Goal: Transaction & Acquisition: Purchase product/service

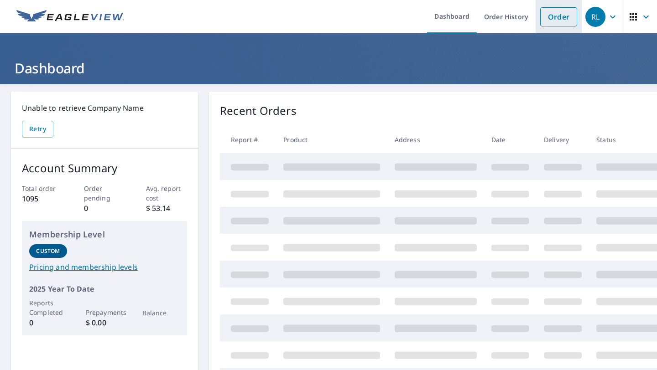
click at [548, 16] on link "Order" at bounding box center [558, 16] width 37 height 19
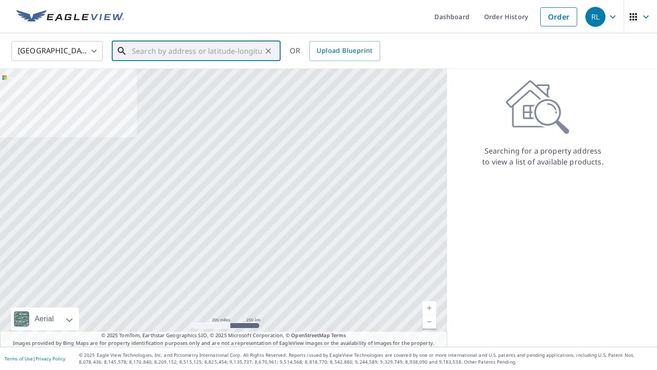
click at [153, 48] on input "text" at bounding box center [197, 51] width 130 height 26
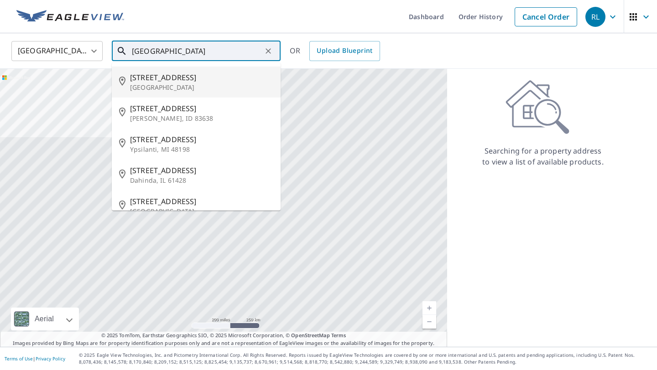
click at [155, 78] on span "[STREET_ADDRESS]" at bounding box center [201, 77] width 143 height 11
type input "[STREET_ADDRESS][PERSON_NAME]"
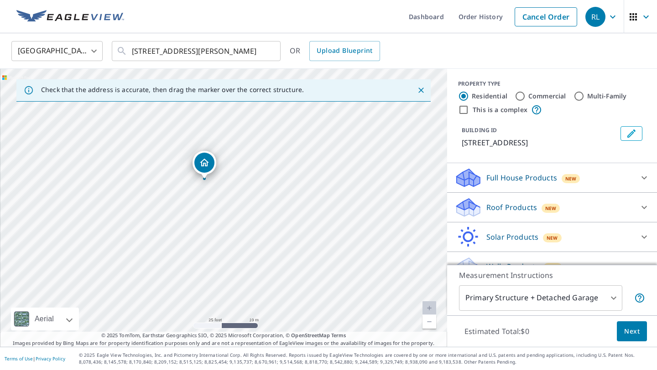
drag, startPoint x: 222, startPoint y: 209, endPoint x: 229, endPoint y: 194, distance: 16.9
click at [229, 194] on div "[STREET_ADDRESS][PERSON_NAME]" at bounding box center [223, 208] width 447 height 278
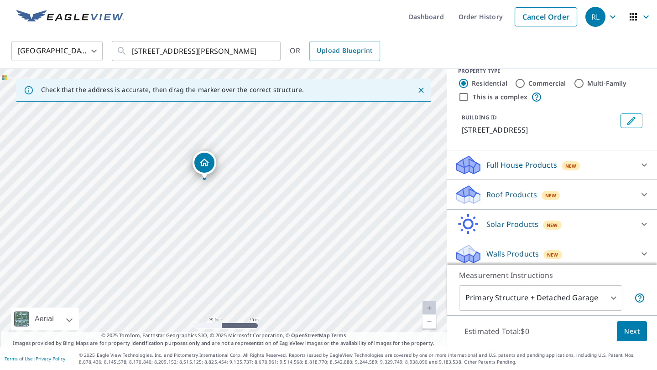
scroll to position [17, 0]
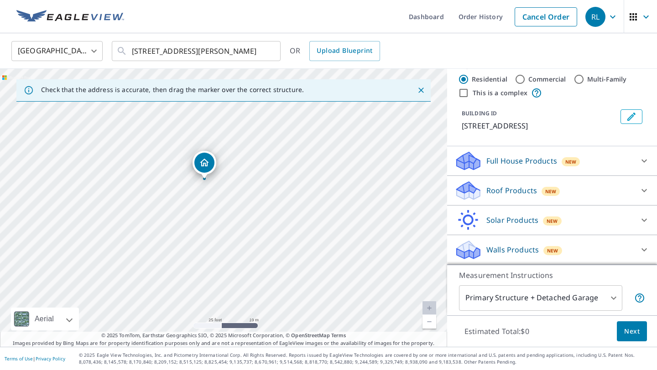
click at [641, 191] on icon at bounding box center [643, 190] width 11 height 11
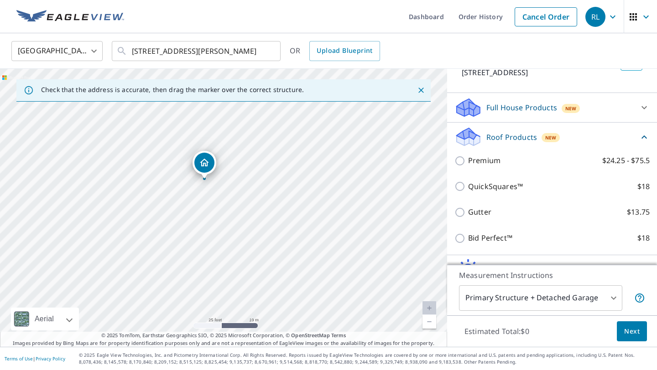
scroll to position [73, 0]
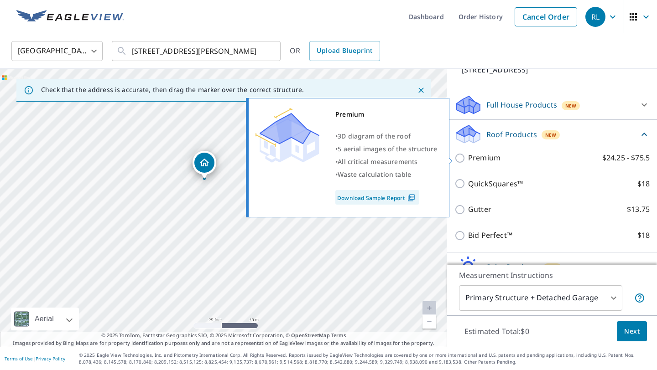
click at [553, 159] on label "Premium $24.25 - $75.5" at bounding box center [558, 157] width 181 height 11
click at [468, 159] on input "Premium $24.25 - $75.5" at bounding box center [461, 158] width 14 height 11
checkbox input "true"
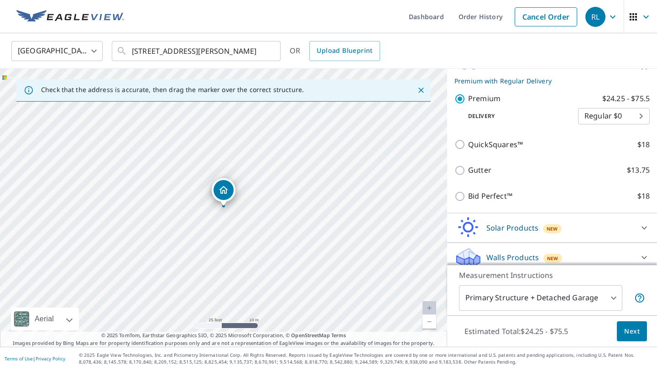
scroll to position [155, 0]
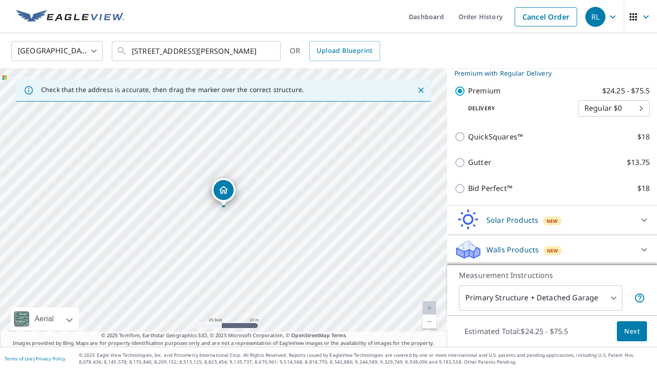
click at [590, 297] on body "RL RL Dashboard Order History Cancel Order RL [GEOGRAPHIC_DATA] [GEOGRAPHIC_DAT…" at bounding box center [328, 185] width 657 height 370
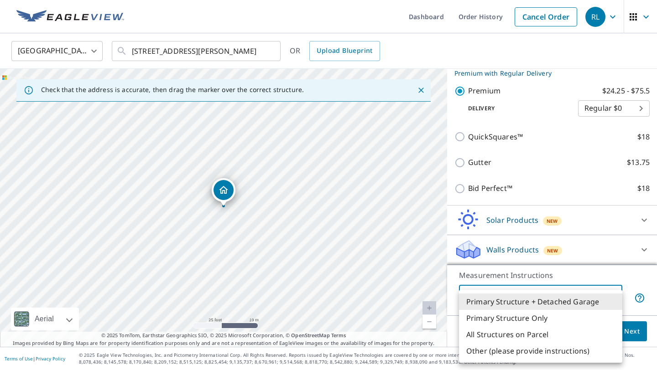
click at [591, 299] on li "Primary Structure + Detached Garage" at bounding box center [540, 302] width 163 height 16
click at [591, 299] on body "RL RL Dashboard Order History Cancel Order RL [GEOGRAPHIC_DATA] [GEOGRAPHIC_DAT…" at bounding box center [328, 185] width 657 height 370
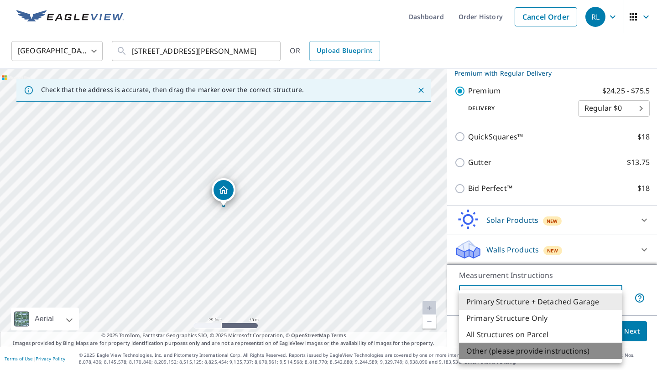
click at [519, 352] on li "Other (please provide instructions)" at bounding box center [540, 351] width 163 height 16
type input "5"
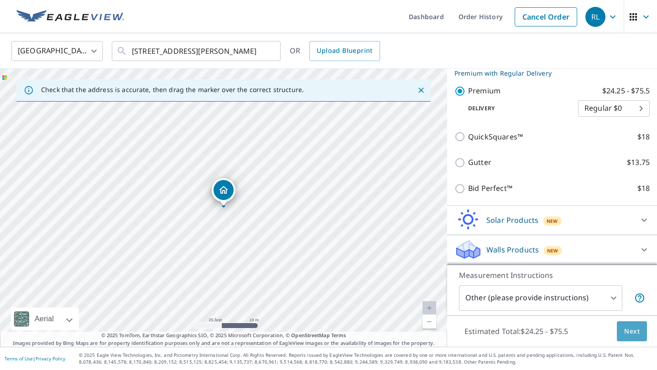
click at [627, 336] on span "Next" at bounding box center [632, 331] width 16 height 11
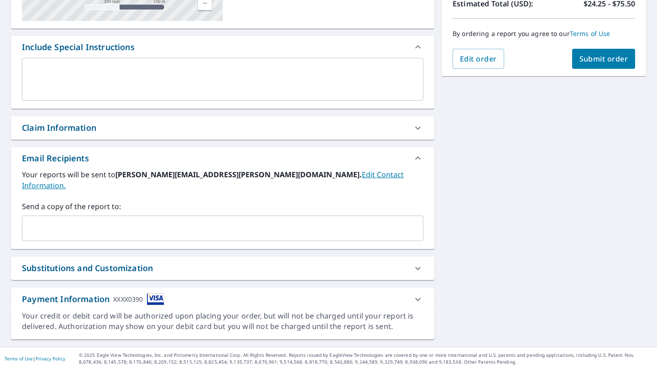
scroll to position [204, 0]
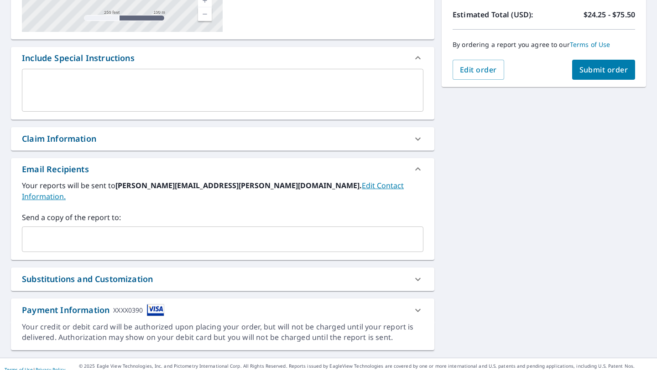
click at [77, 94] on textarea at bounding box center [222, 91] width 388 height 26
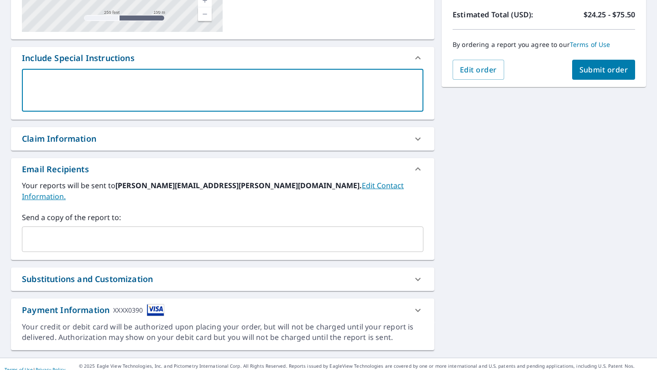
type textarea "H"
type textarea "x"
type textarea "Ho"
type textarea "x"
type textarea "Hou"
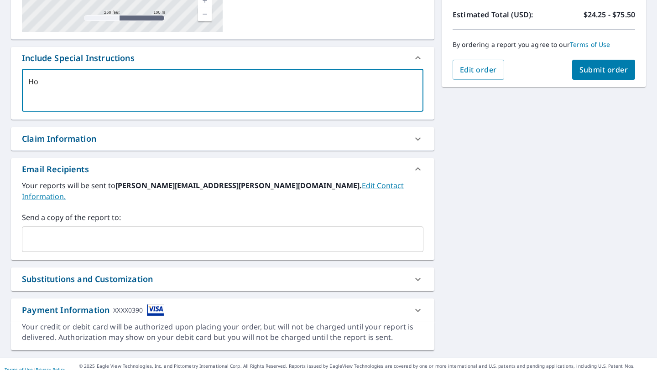
type textarea "x"
type textarea "Hous"
type textarea "x"
type textarea "House"
type textarea "x"
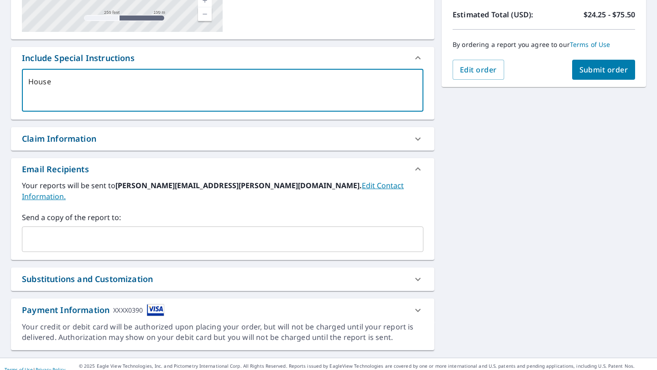
type textarea "House,"
type textarea "x"
type textarea "House,"
type textarea "x"
type textarea "House, b"
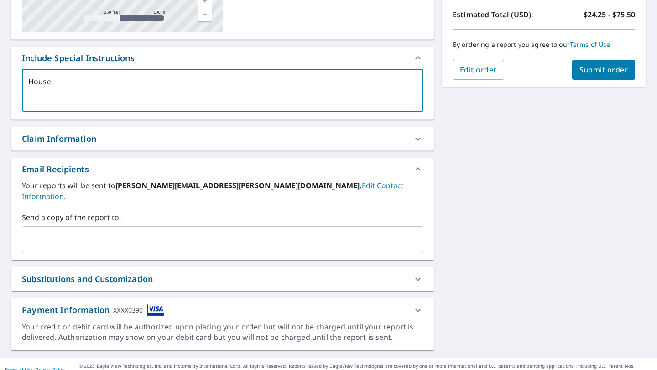
type textarea "x"
type textarea "House, bo"
type textarea "x"
type textarea "House, boa"
type textarea "x"
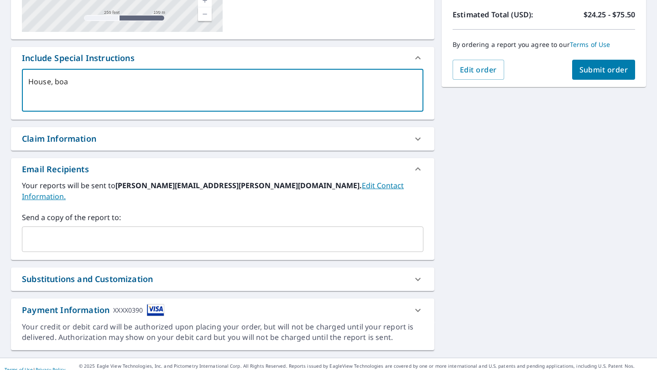
type textarea "House, boat"
type textarea "x"
type textarea "House, boat"
type textarea "x"
type textarea "House, boat d"
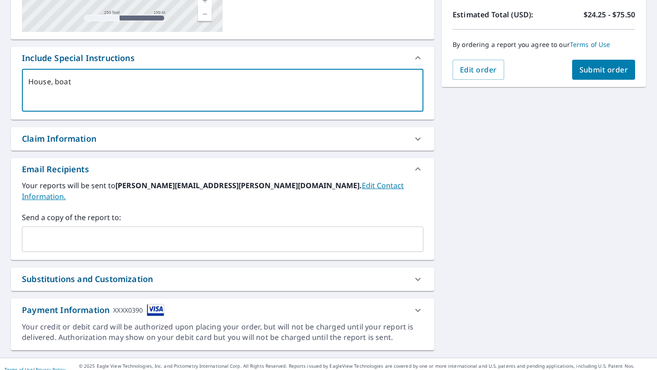
type textarea "x"
type textarea "House, boat do"
type textarea "x"
type textarea "House, boat doc"
type textarea "x"
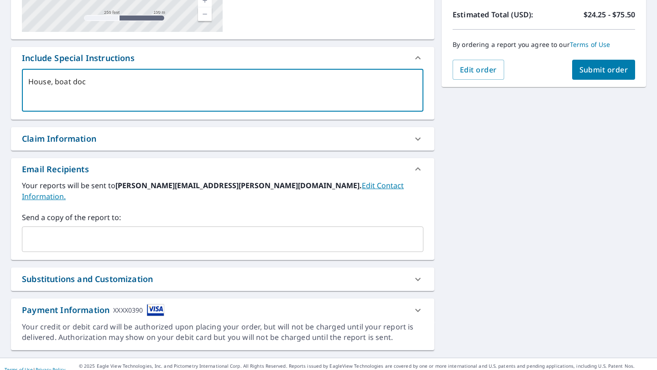
type textarea "House, boat dock"
type textarea "x"
type textarea "House, boat dock"
type textarea "x"
type textarea "House, boat dock a"
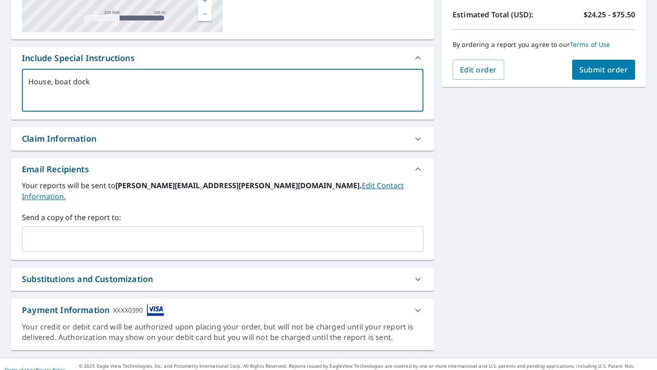
type textarea "x"
type textarea "House, boat dock an"
type textarea "x"
type textarea "House, boat dock and"
type textarea "x"
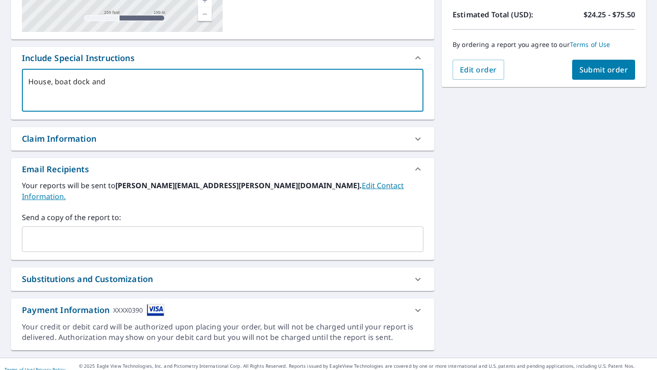
type textarea "House, boat dock and"
type textarea "x"
type textarea "House, boat dock and i"
type textarea "x"
type textarea "House, boat dock and if"
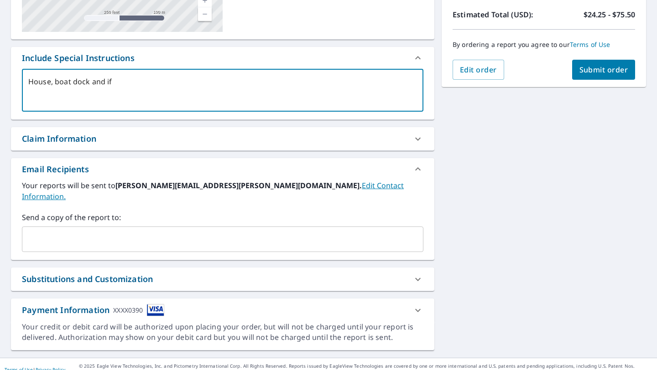
type textarea "x"
type textarea "House, boat dock and if"
type textarea "x"
type textarea "House, boat dock and if g"
type textarea "x"
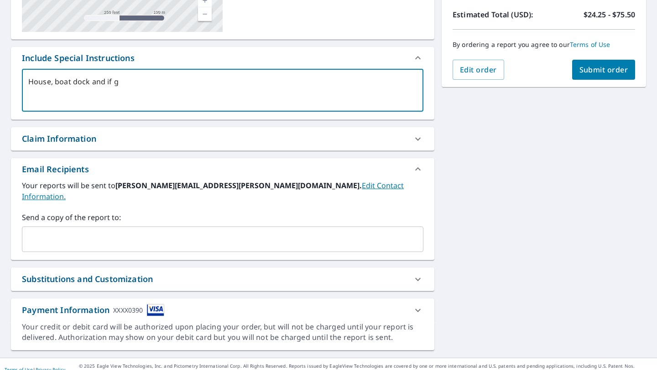
type textarea "House, boat dock and if ga"
type textarea "x"
type textarea "House, boat dock and if gar"
type textarea "x"
type textarea "House, boat dock and if gara"
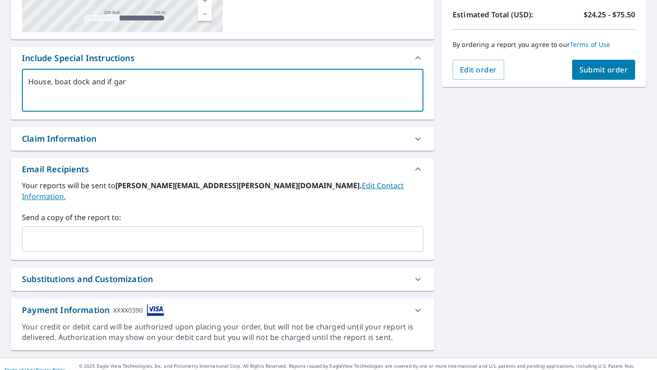
type textarea "x"
type textarea "House, boat dock and if garag"
type textarea "x"
type textarea "House, boat dock and if garage"
type textarea "x"
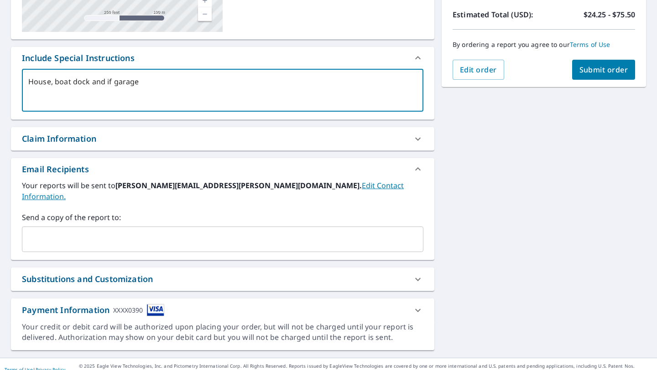
type textarea "House, boat dock and if garage"
type textarea "x"
type textarea "House, boat dock and if garage i"
type textarea "x"
type textarea "House, boat dock and if garage if"
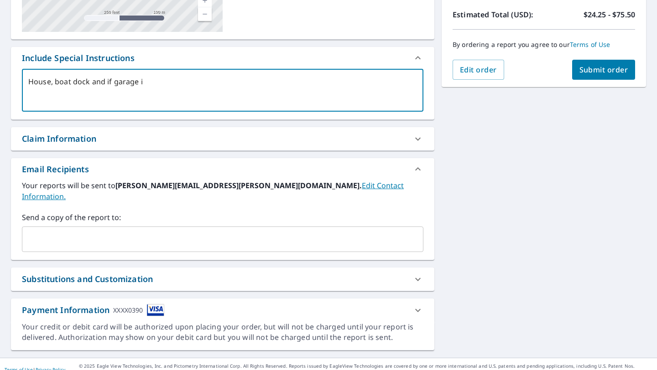
type textarea "x"
type textarea "House, boat dock and if garage i"
type textarea "x"
type textarea "House, boat dock and if garage is"
type textarea "x"
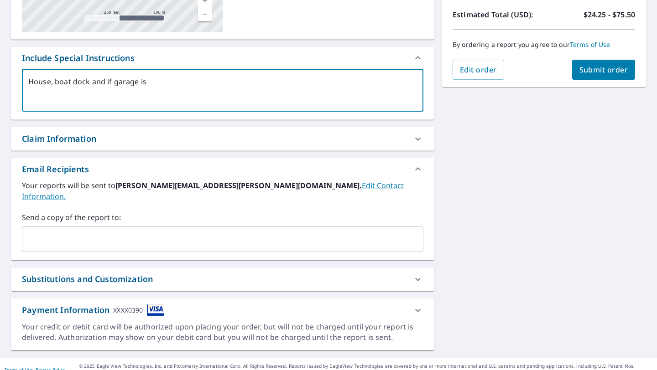
type textarea "House, boat dock and if garage is"
type textarea "x"
type textarea "House, boat dock and if garage is p"
type textarea "x"
type textarea "House, boat dock and if garage is pr"
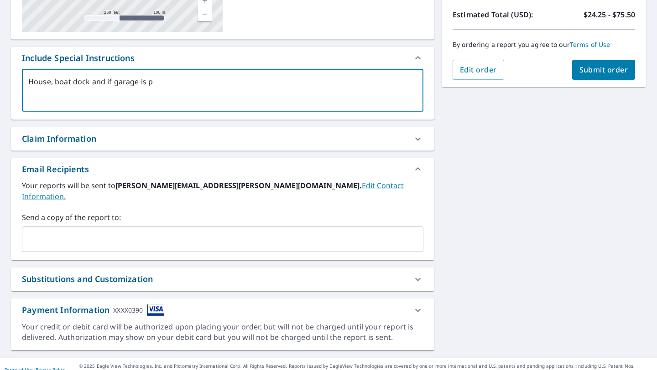
type textarea "x"
type textarea "House, boat dock and if garage is pre"
type textarea "x"
type textarea "House, boat dock and if garage is pres"
type textarea "x"
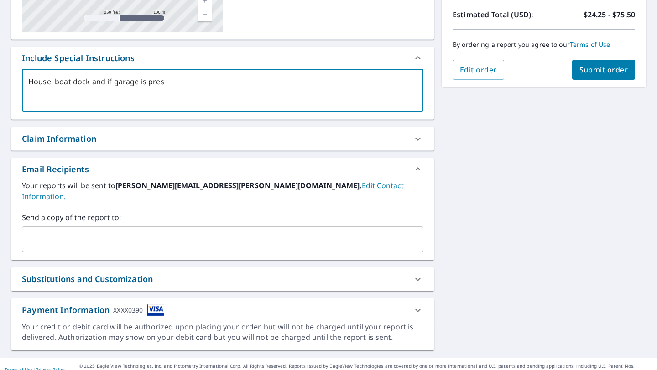
type textarea "House, boat dock and if garage is prese"
type textarea "x"
type textarea "House, boat dock and if garage is presen"
type textarea "x"
type textarea "House, boat dock and if garage is present"
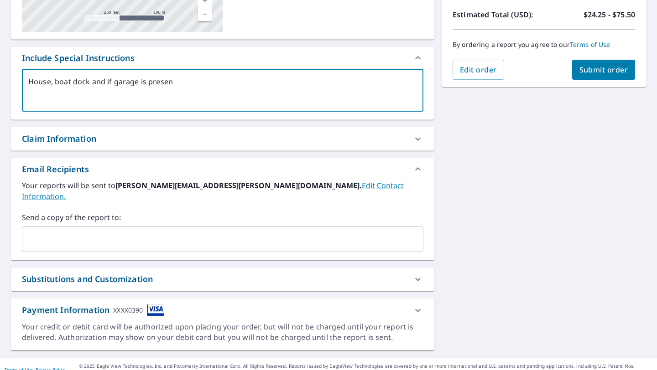
type textarea "x"
type textarea "House, boat dock and if garage is present"
type textarea "x"
click at [78, 227] on div "​" at bounding box center [222, 240] width 401 height 26
type textarea "House, boat dock and if garage is present"
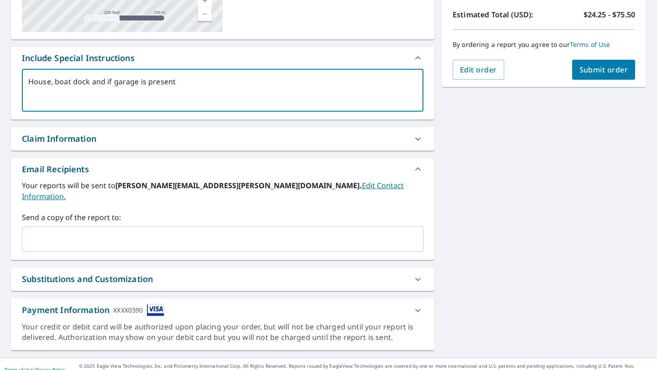
type textarea "x"
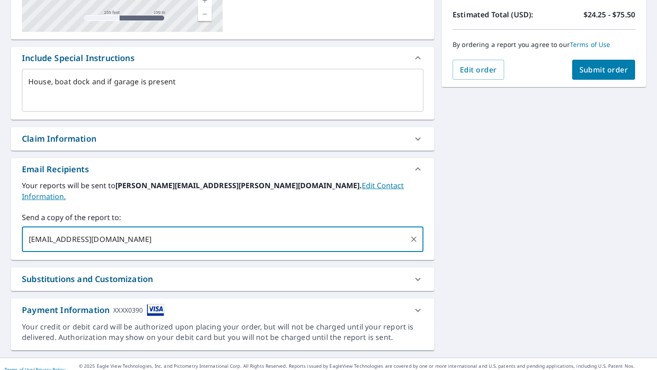
type input "[EMAIL_ADDRESS][DOMAIN_NAME],"
type textarea "x"
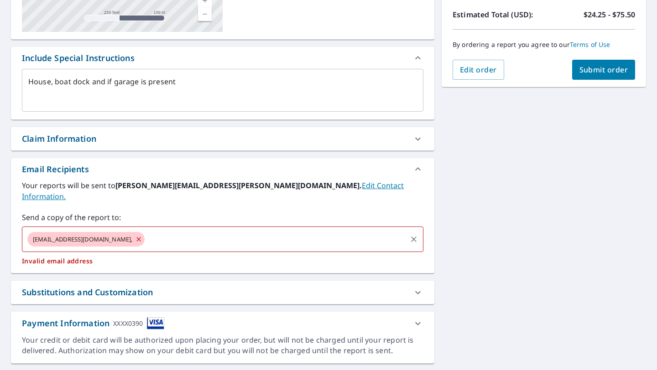
type textarea "x"
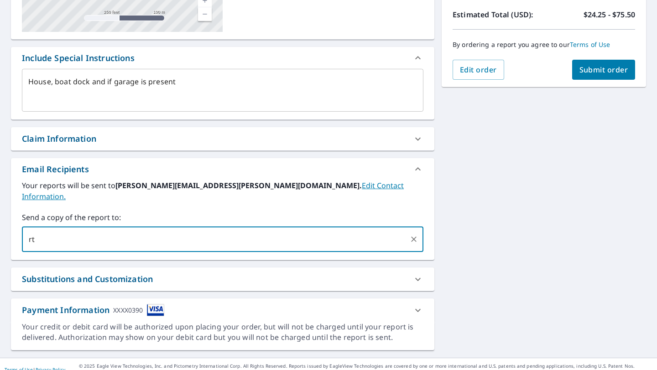
type input "r"
type input "[EMAIL_ADDRESS][DOMAIN_NAME]"
type textarea "x"
type input "[EMAIL_ADDRESS][DOMAIN_NAME]"
type textarea "x"
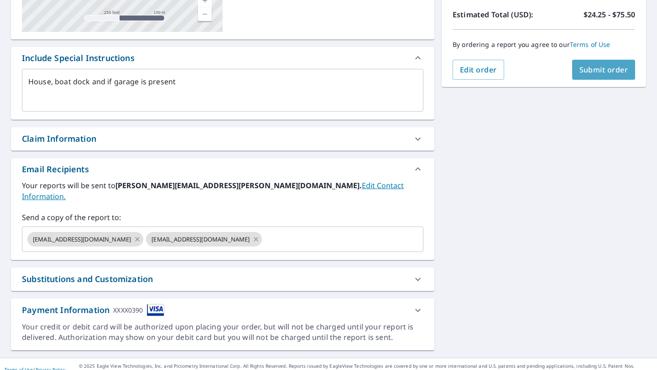
click at [603, 72] on span "Submit order" at bounding box center [603, 70] width 49 height 10
type textarea "x"
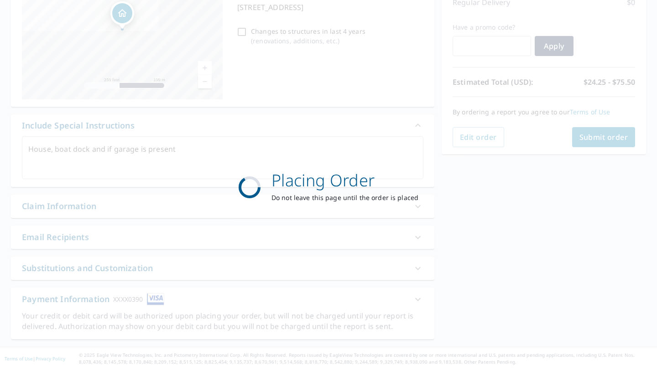
scroll to position [136, 0]
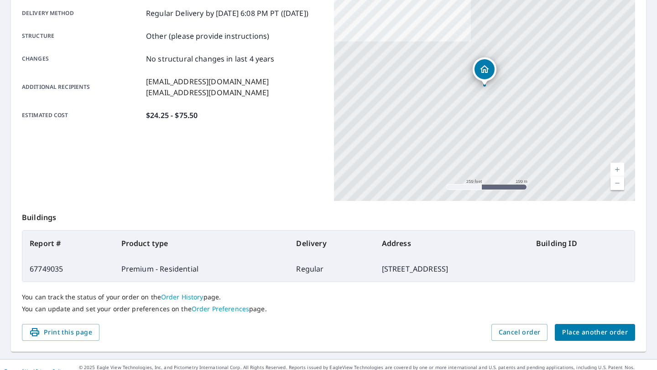
scroll to position [166, 0]
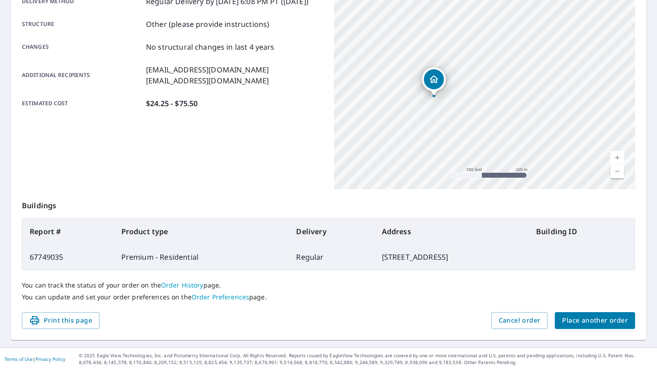
drag, startPoint x: 595, startPoint y: 70, endPoint x: 395, endPoint y: 105, distance: 202.4
click at [395, 106] on div "[STREET_ADDRESS][PERSON_NAME]" at bounding box center [484, 75] width 301 height 228
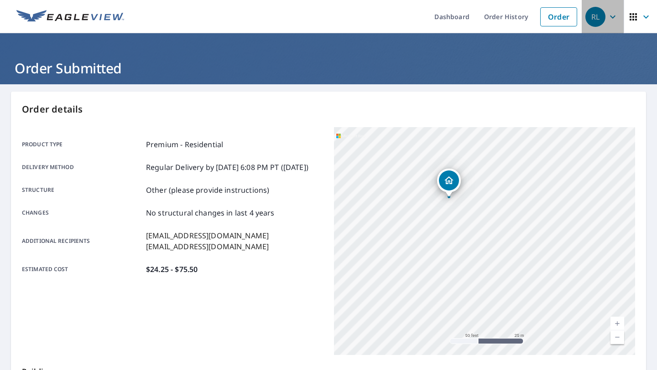
click at [601, 17] on div "RL" at bounding box center [595, 17] width 20 height 20
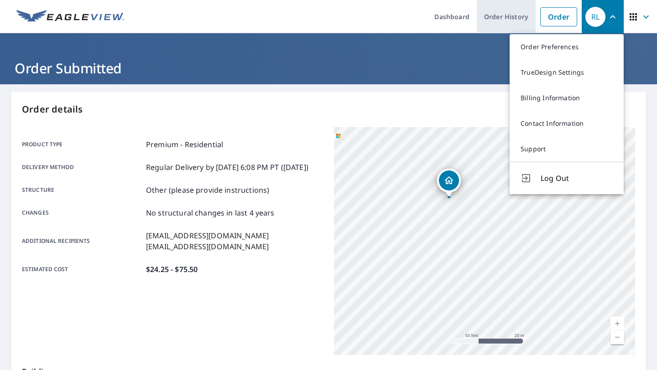
click at [502, 10] on link "Order History" at bounding box center [505, 16] width 59 height 33
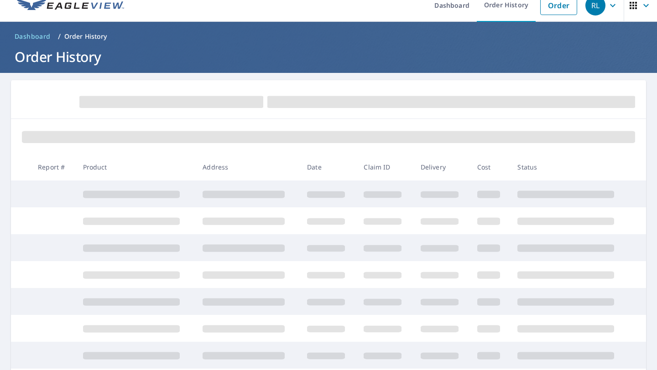
scroll to position [13, 0]
